Goal: Information Seeking & Learning: Learn about a topic

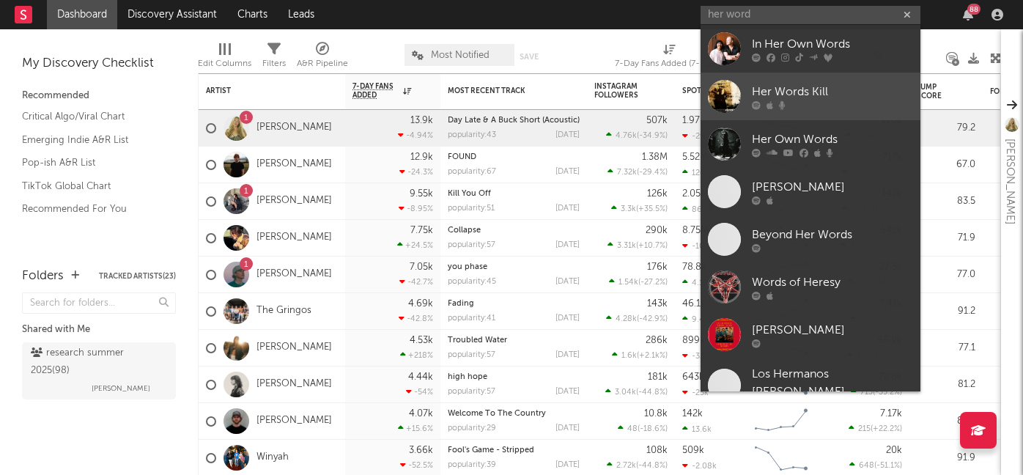
type input "her word"
click at [785, 92] on div "Her Words Kill" at bounding box center [832, 92] width 161 height 18
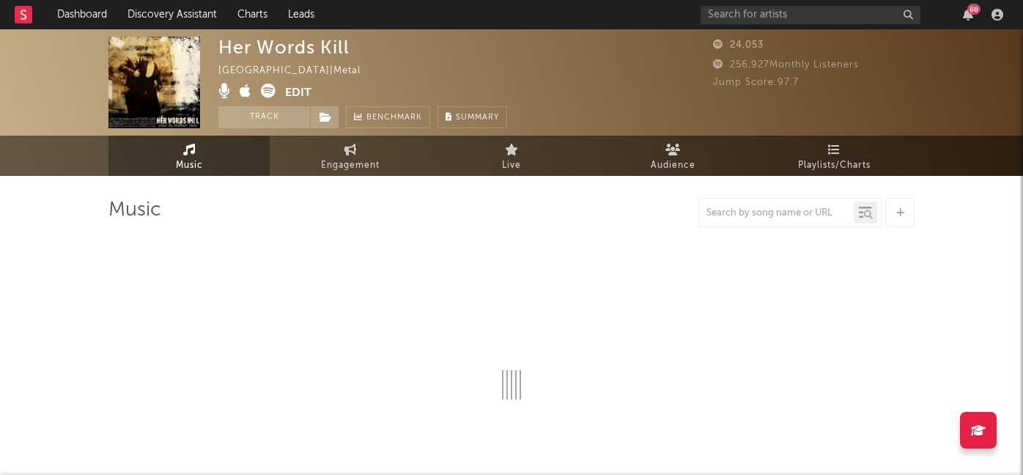
select select "1w"
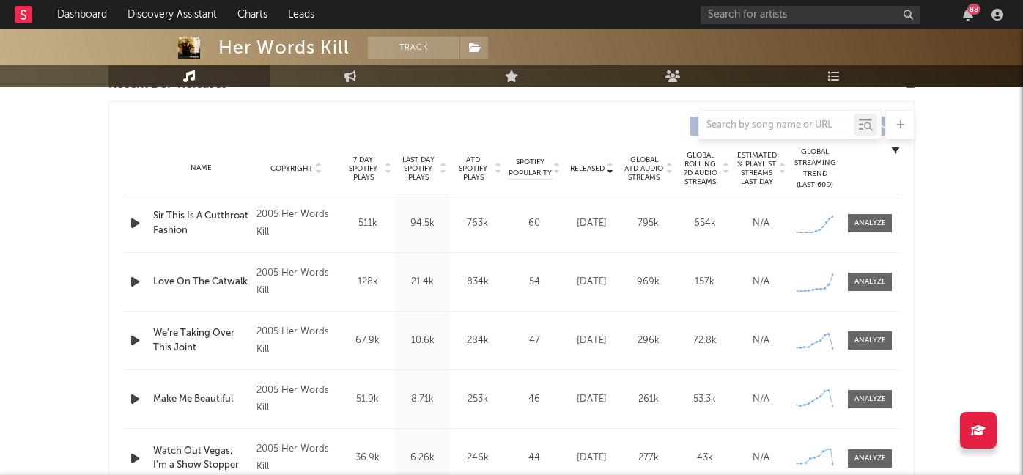
scroll to position [541, 0]
